Goal: Task Accomplishment & Management: Manage account settings

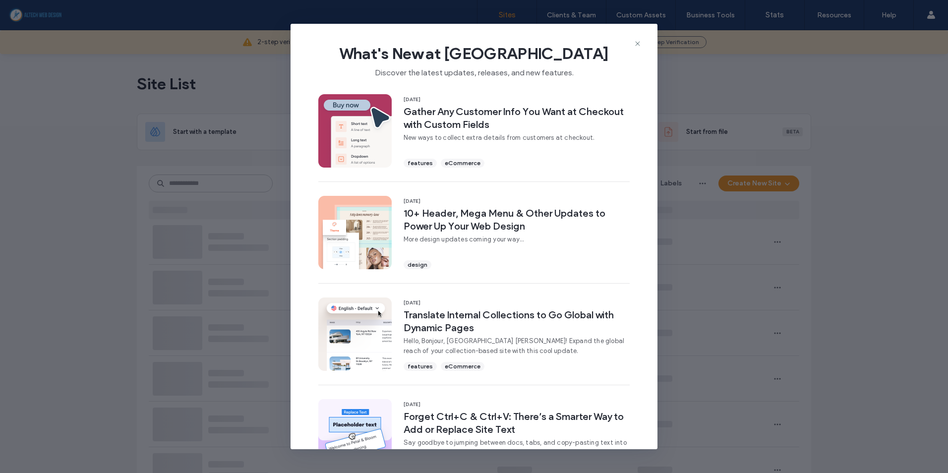
click at [635, 48] on div "What's New at [GEOGRAPHIC_DATA] Discover the latest updates, releases, and new …" at bounding box center [473, 237] width 367 height 426
click at [637, 42] on icon at bounding box center [637, 44] width 8 height 8
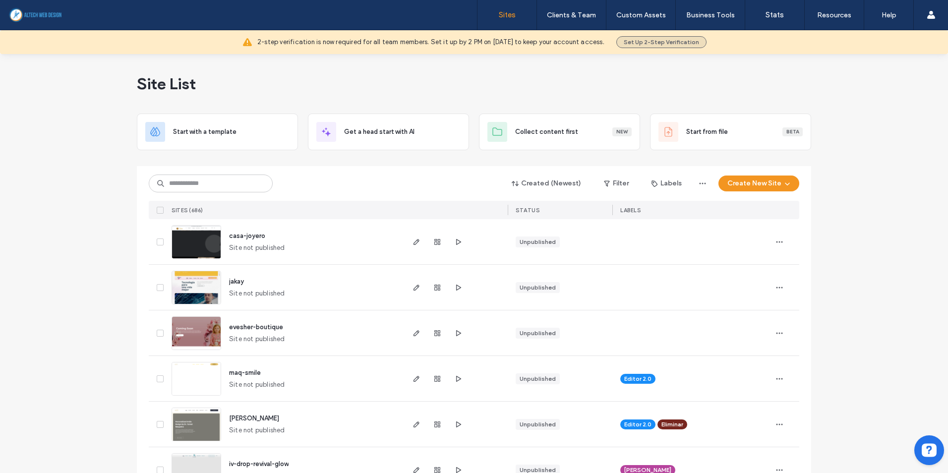
click at [637, 45] on button "Set Up 2-Step Verification" at bounding box center [661, 42] width 90 height 12
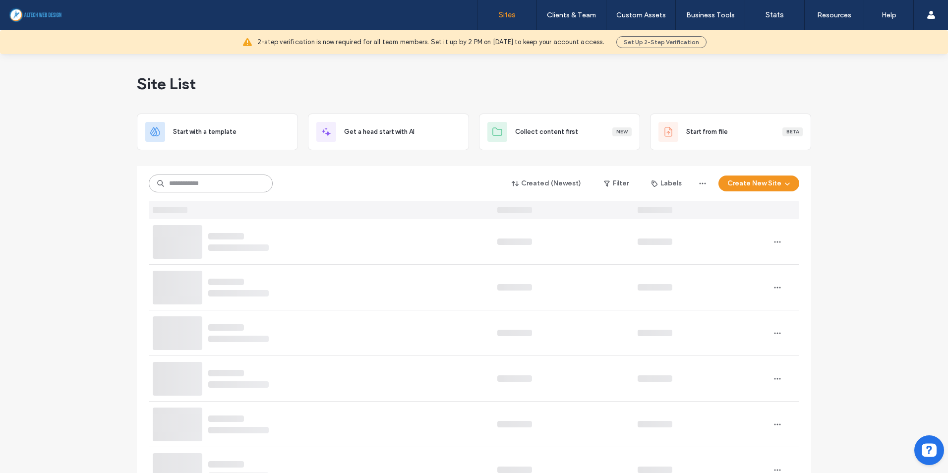
click at [205, 190] on input at bounding box center [211, 183] width 124 height 18
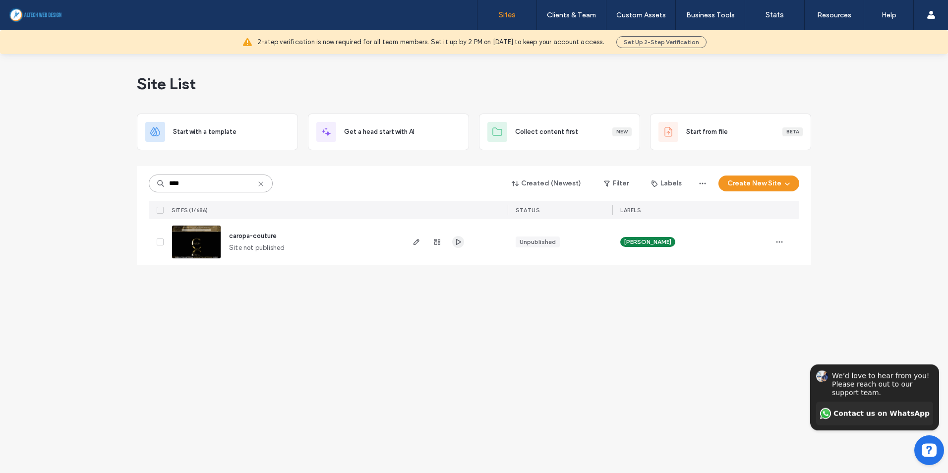
type input "****"
click at [457, 244] on use "button" at bounding box center [458, 242] width 5 height 6
